Goal: Find specific page/section: Find specific page/section

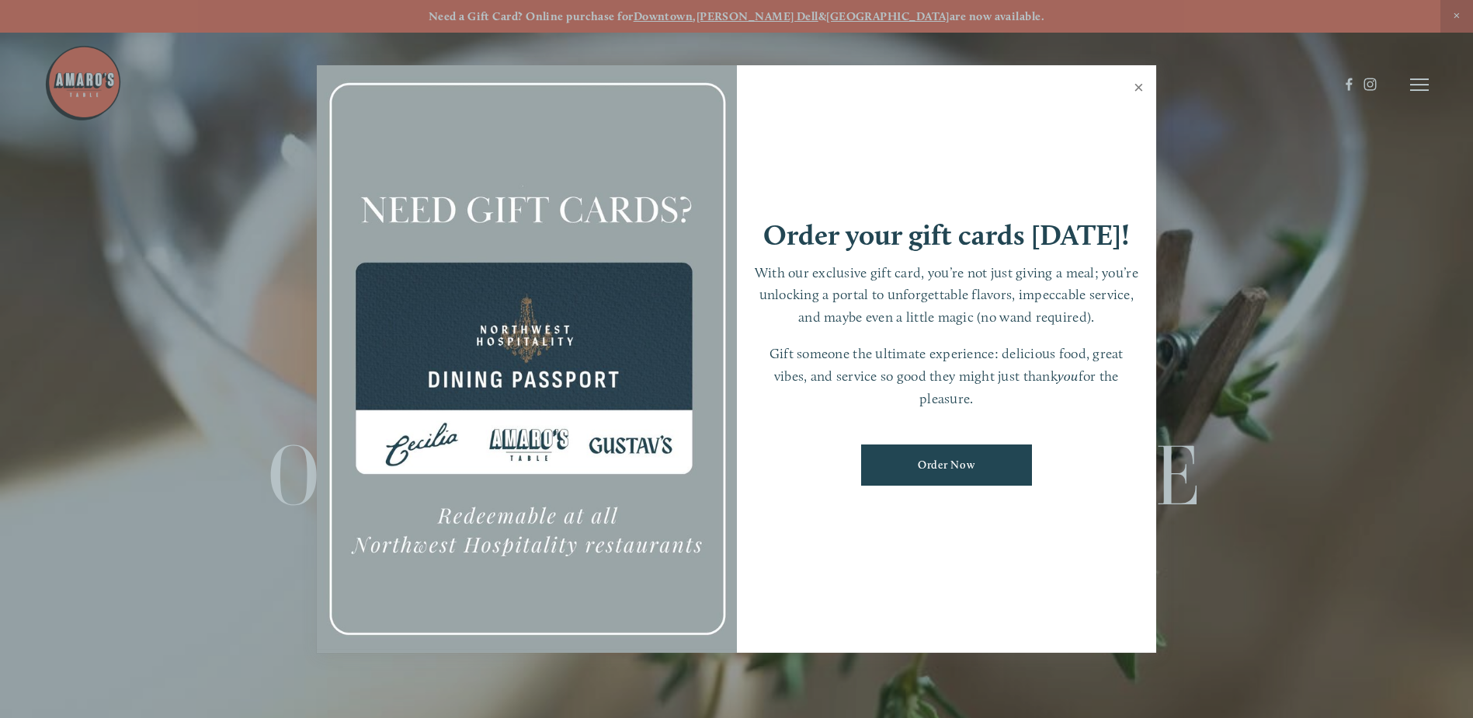
click at [1140, 82] on link "Close" at bounding box center [1139, 89] width 30 height 43
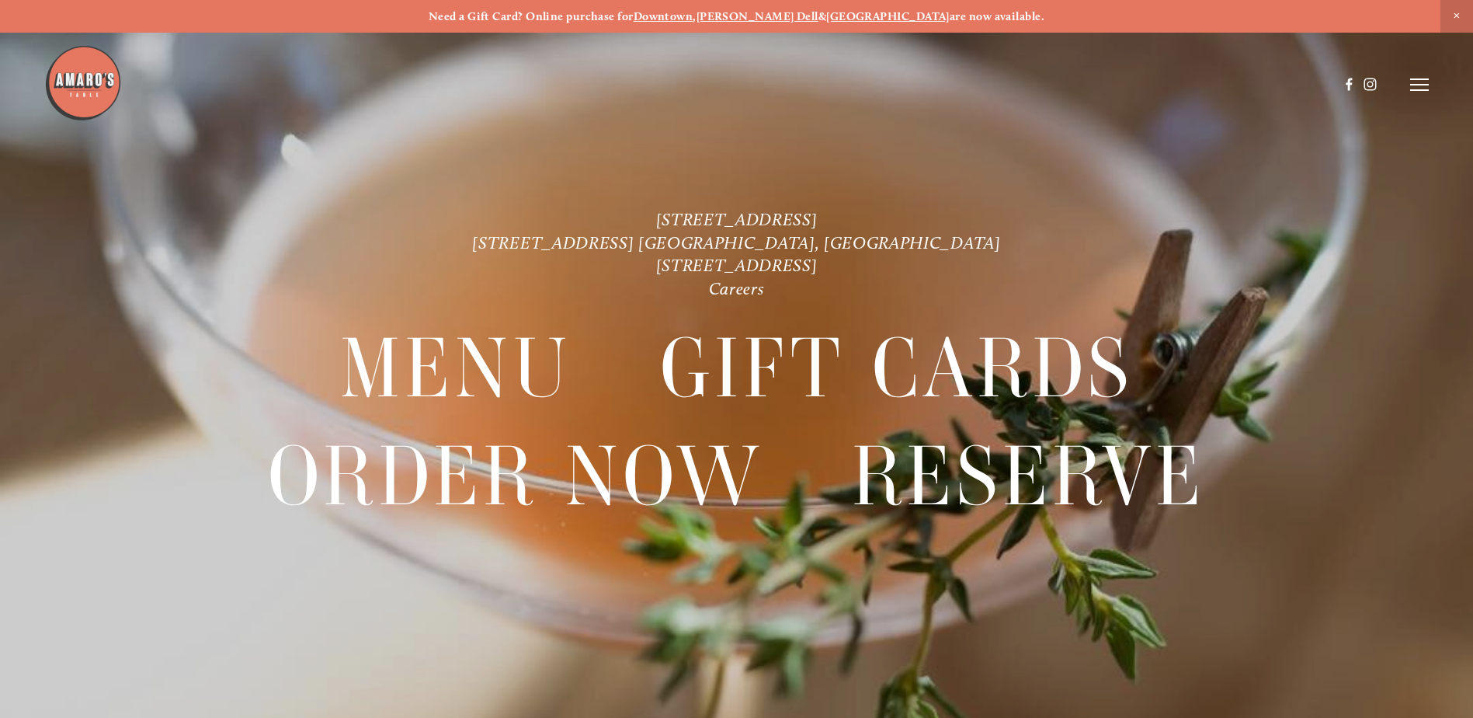
click at [1417, 86] on icon at bounding box center [1419, 85] width 19 height 14
click at [1203, 85] on span "Visit" at bounding box center [1211, 84] width 26 height 15
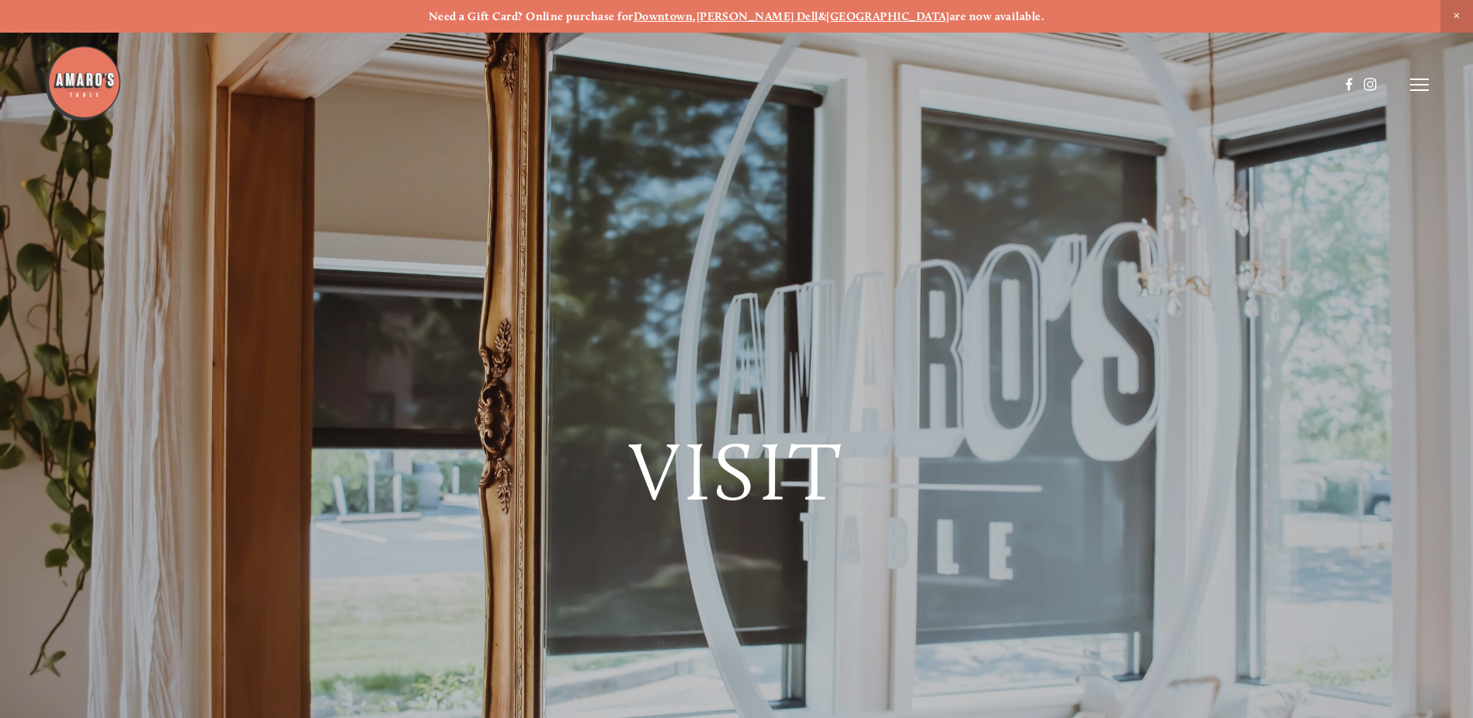
click at [1424, 87] on icon at bounding box center [1419, 85] width 19 height 14
click at [1087, 83] on span "Menu" at bounding box center [1096, 84] width 32 height 15
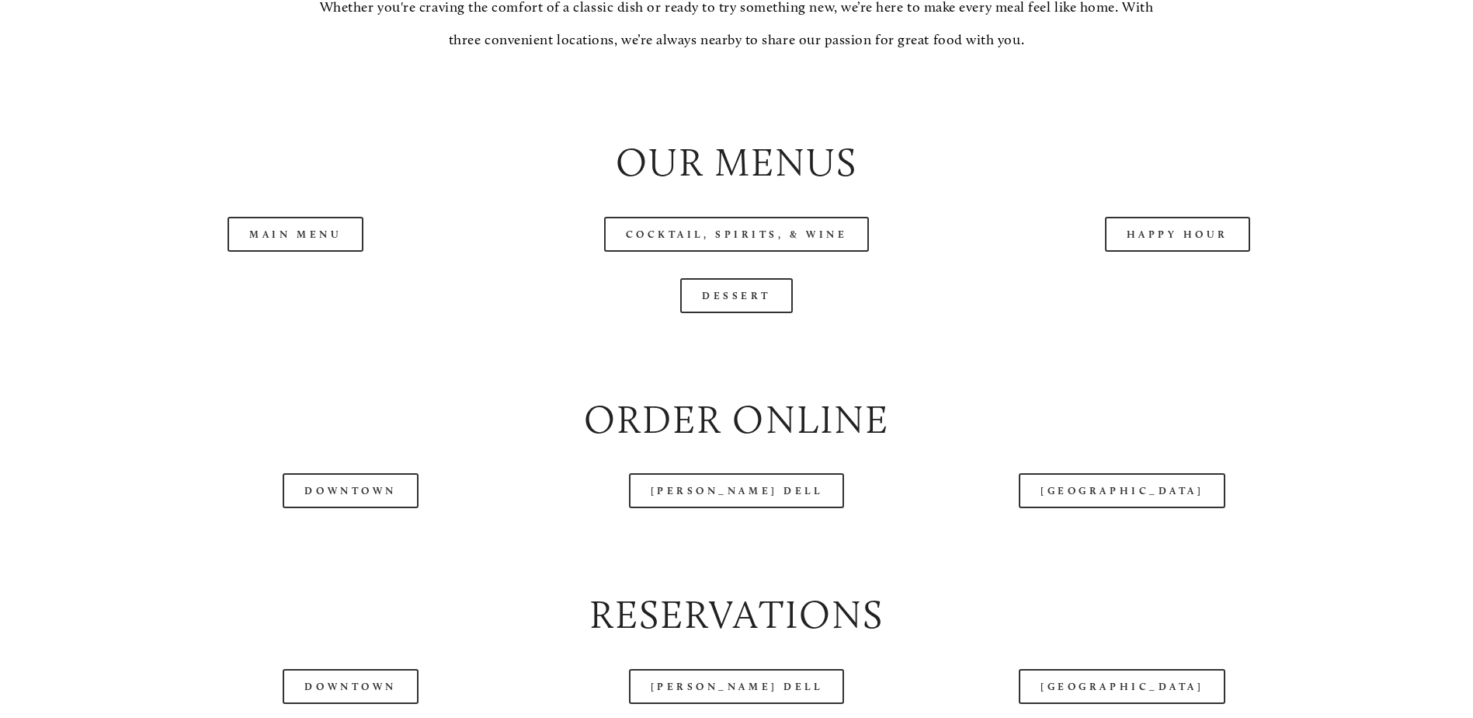
scroll to position [1709, 0]
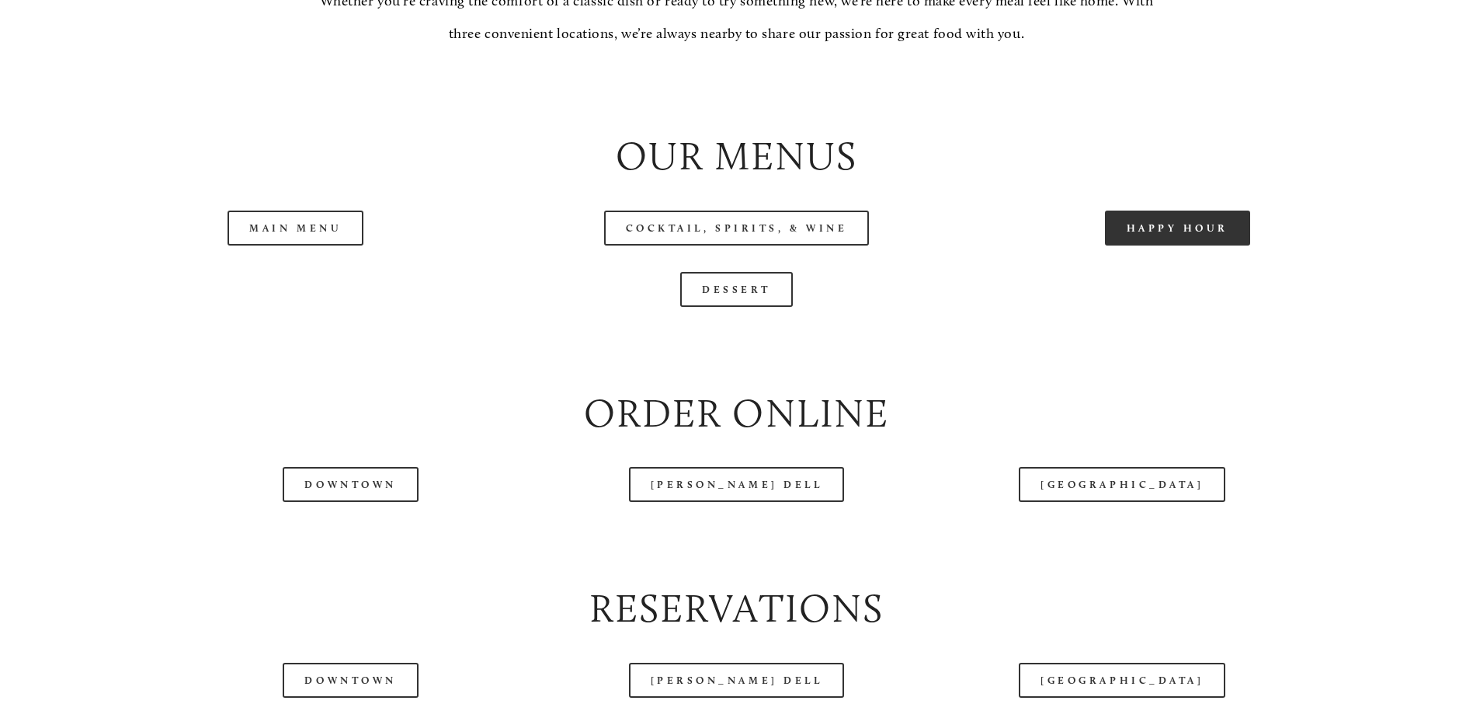
click at [1197, 245] on link "Happy Hour" at bounding box center [1178, 227] width 146 height 35
